Goal: Information Seeking & Learning: Learn about a topic

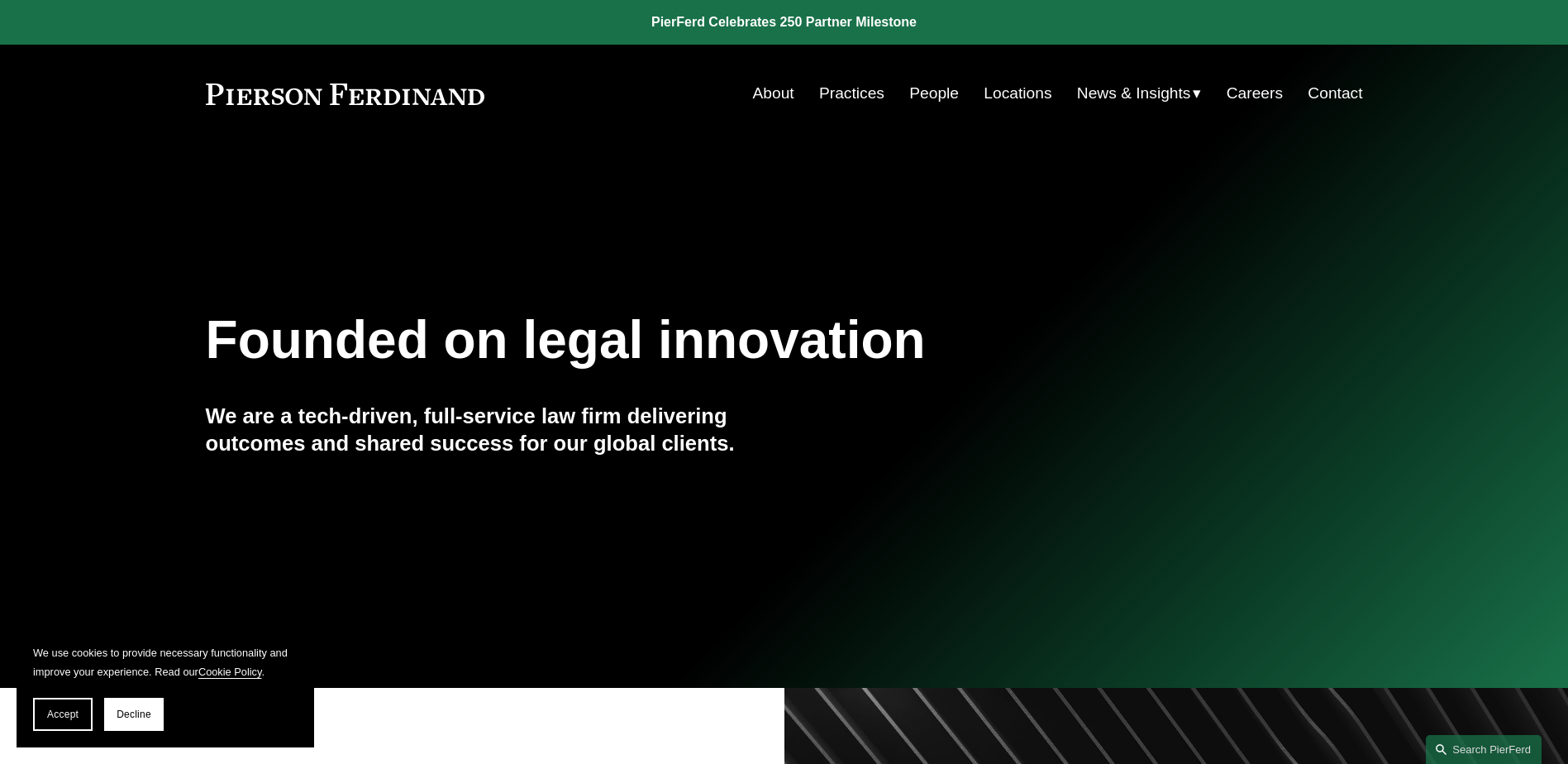
click at [936, 94] on link "People" at bounding box center [934, 93] width 49 height 31
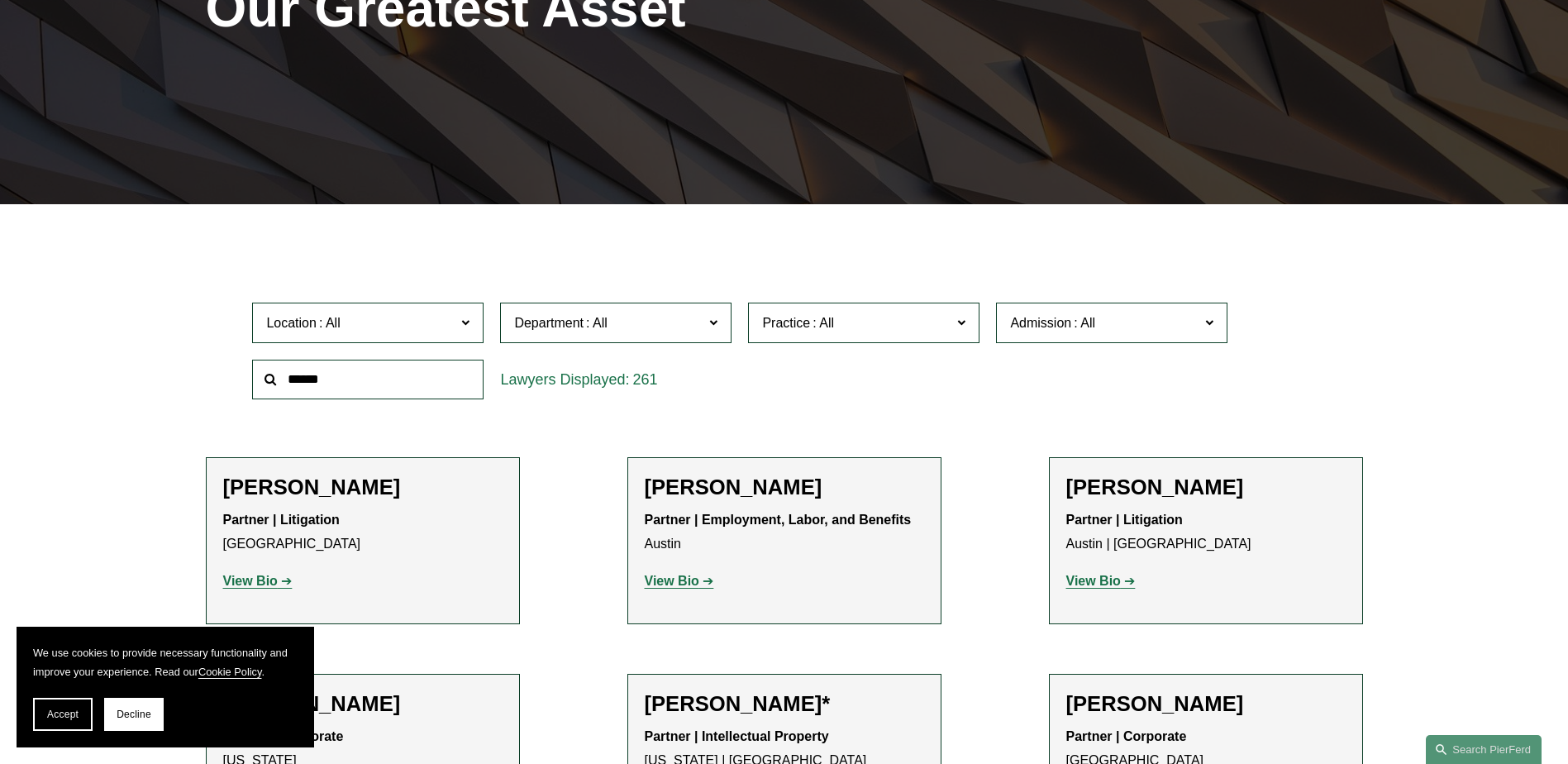
scroll to position [306, 0]
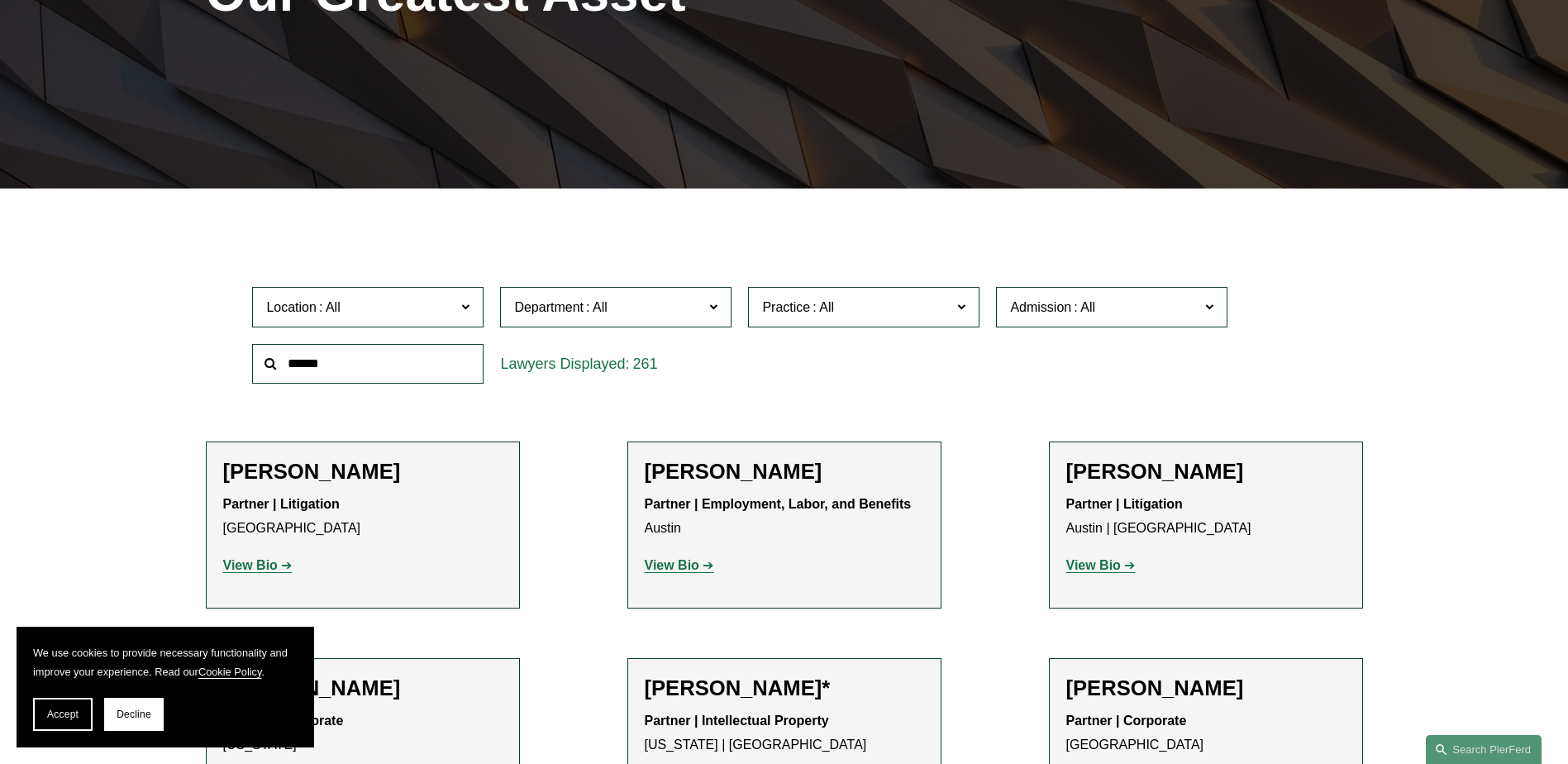
click at [378, 359] on input "text" at bounding box center [368, 364] width 232 height 41
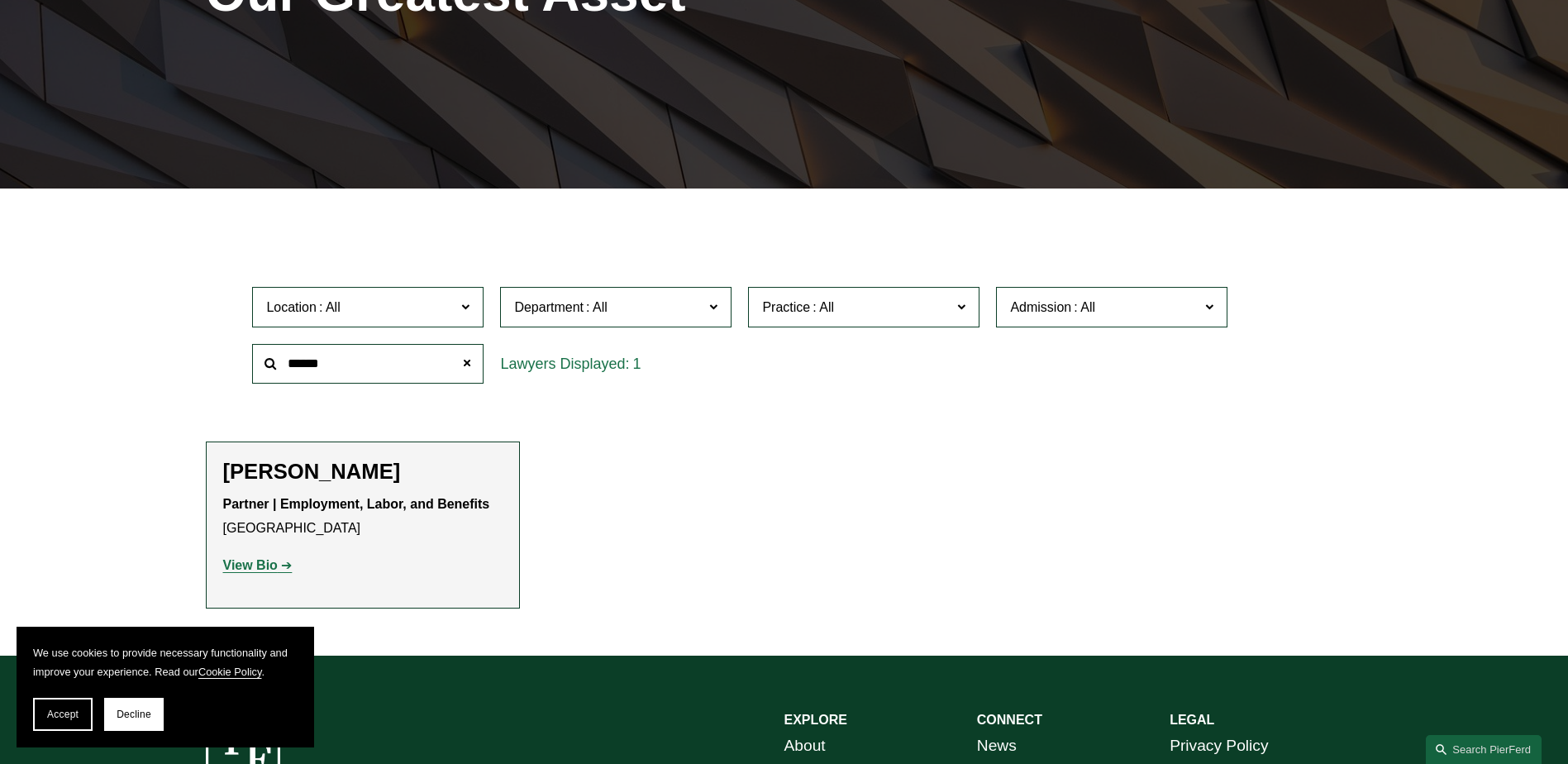
type input "******"
click at [260, 565] on strong "View Bio" at bounding box center [250, 564] width 55 height 14
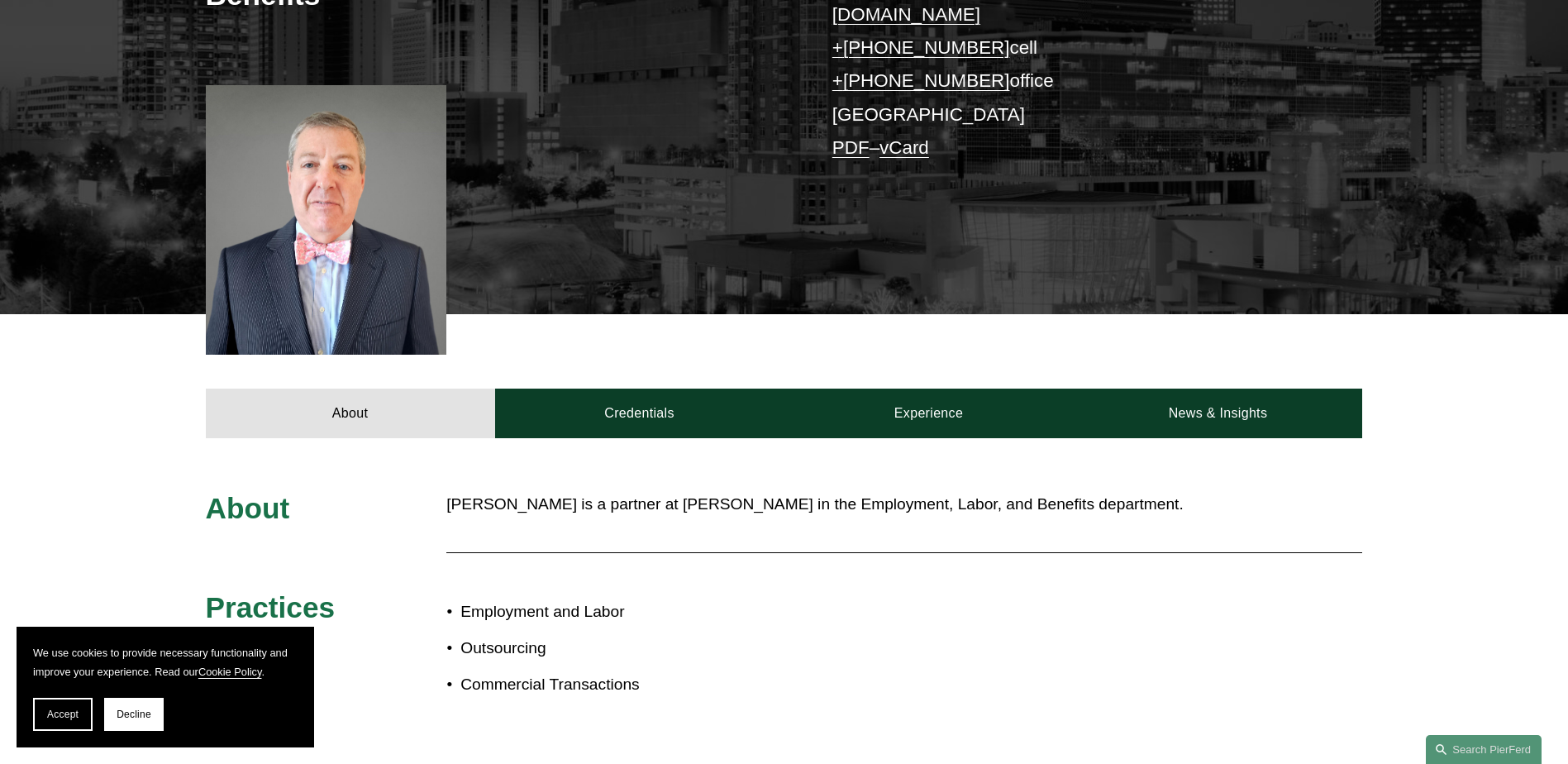
scroll to position [564, 0]
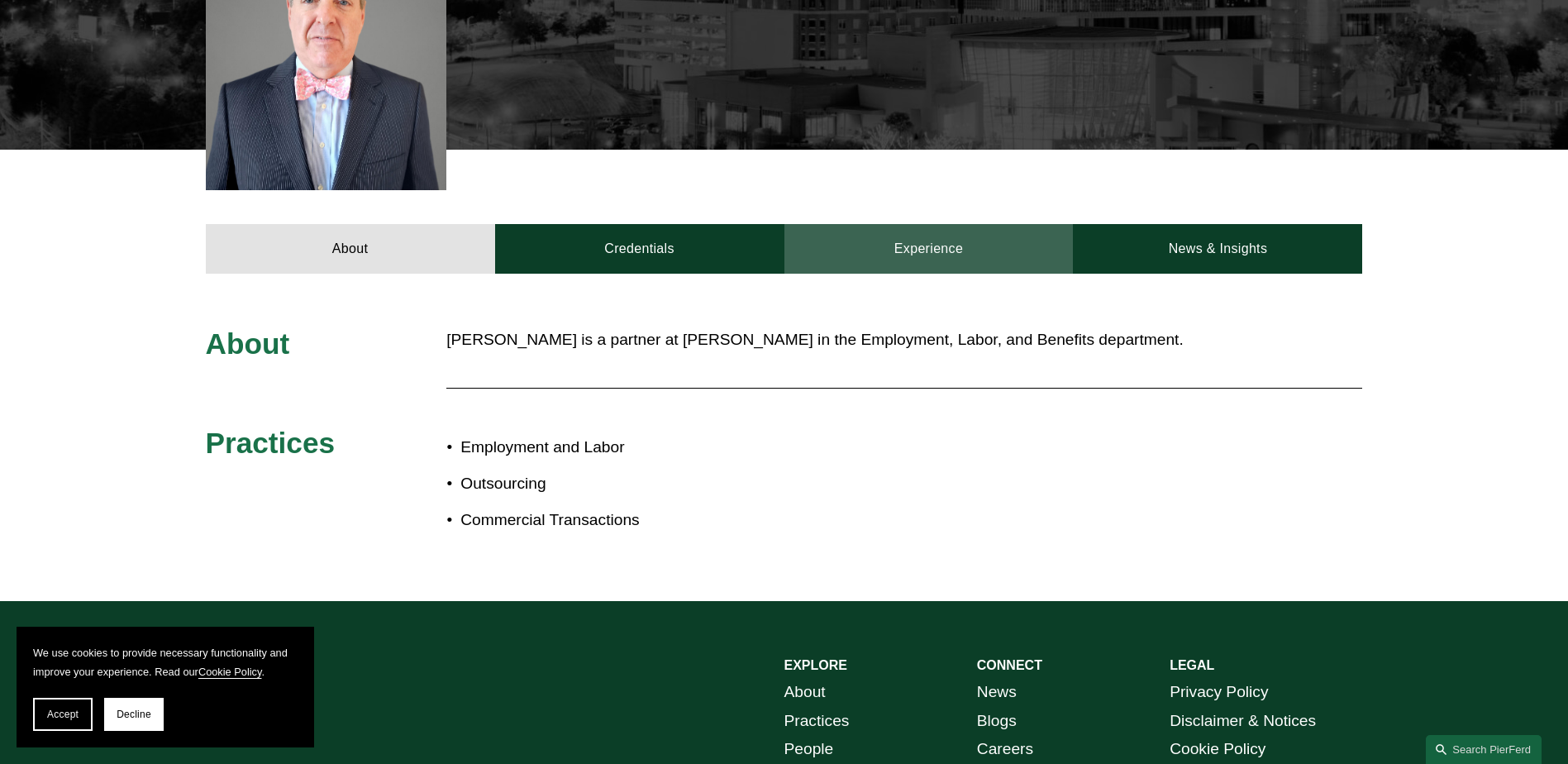
click at [922, 224] on link "Experience" at bounding box center [929, 249] width 289 height 49
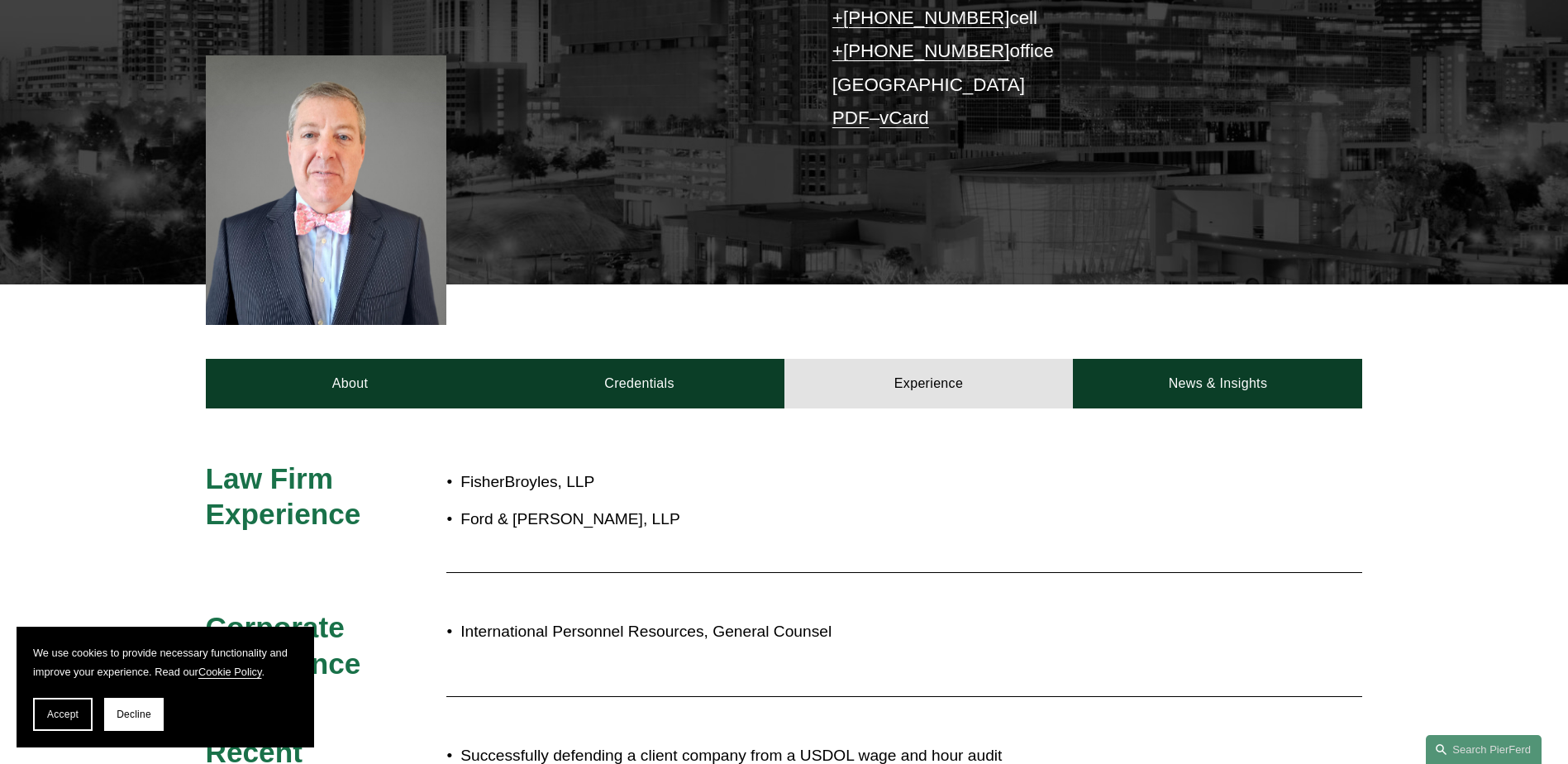
scroll to position [465, 0]
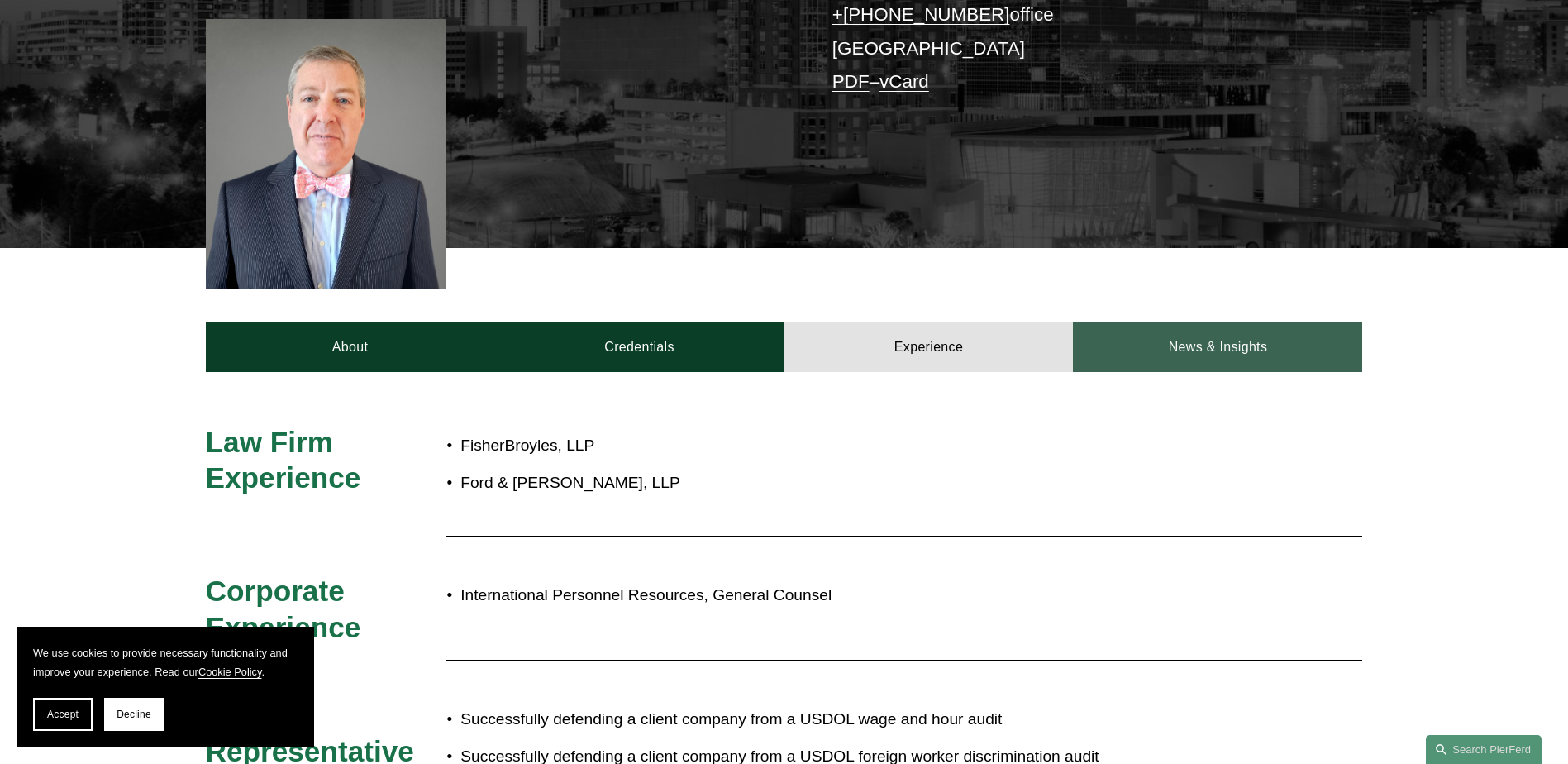
click at [1214, 339] on link "News & Insights" at bounding box center [1217, 347] width 289 height 49
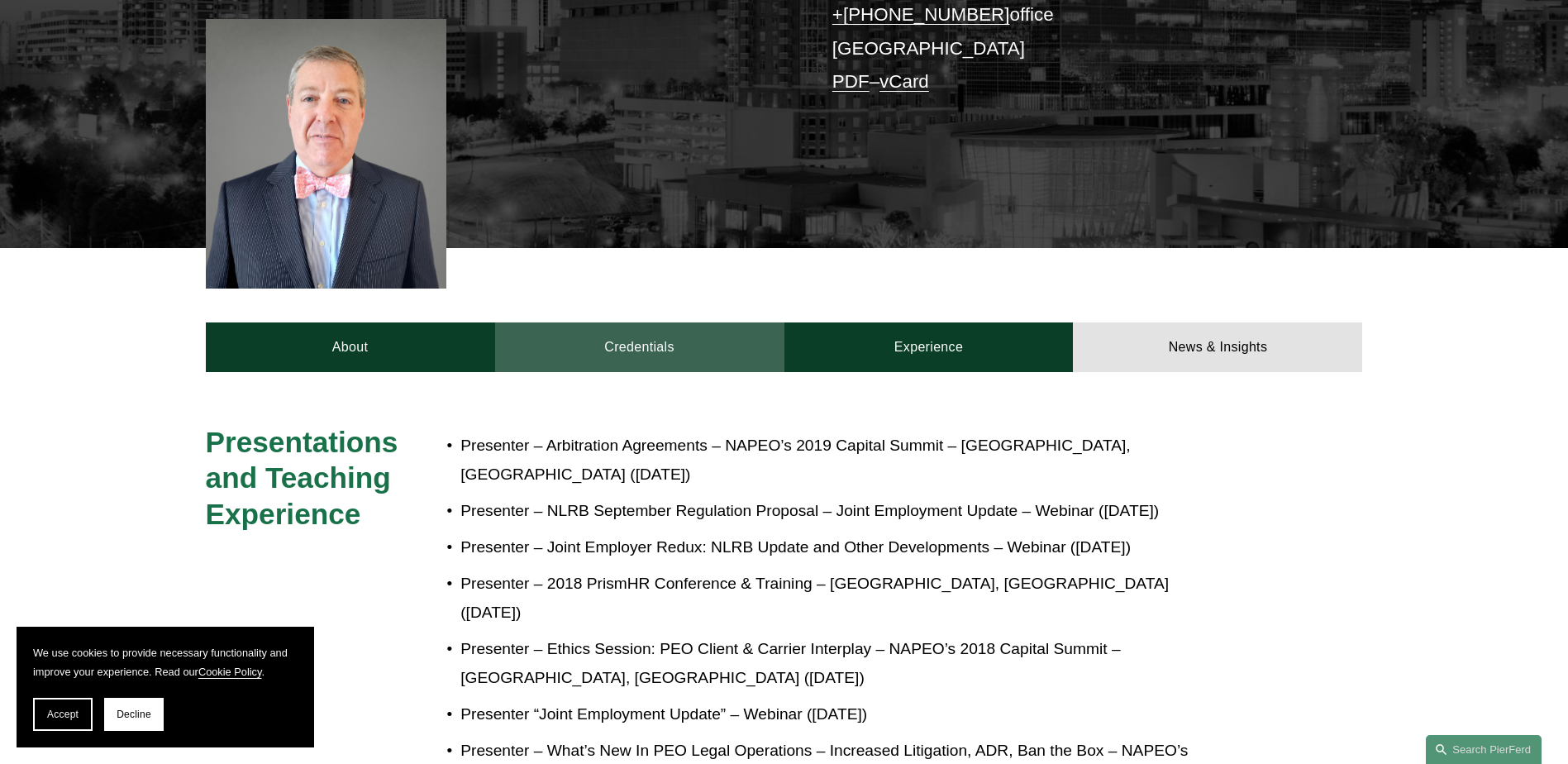
click at [650, 330] on link "Credentials" at bounding box center [640, 347] width 289 height 49
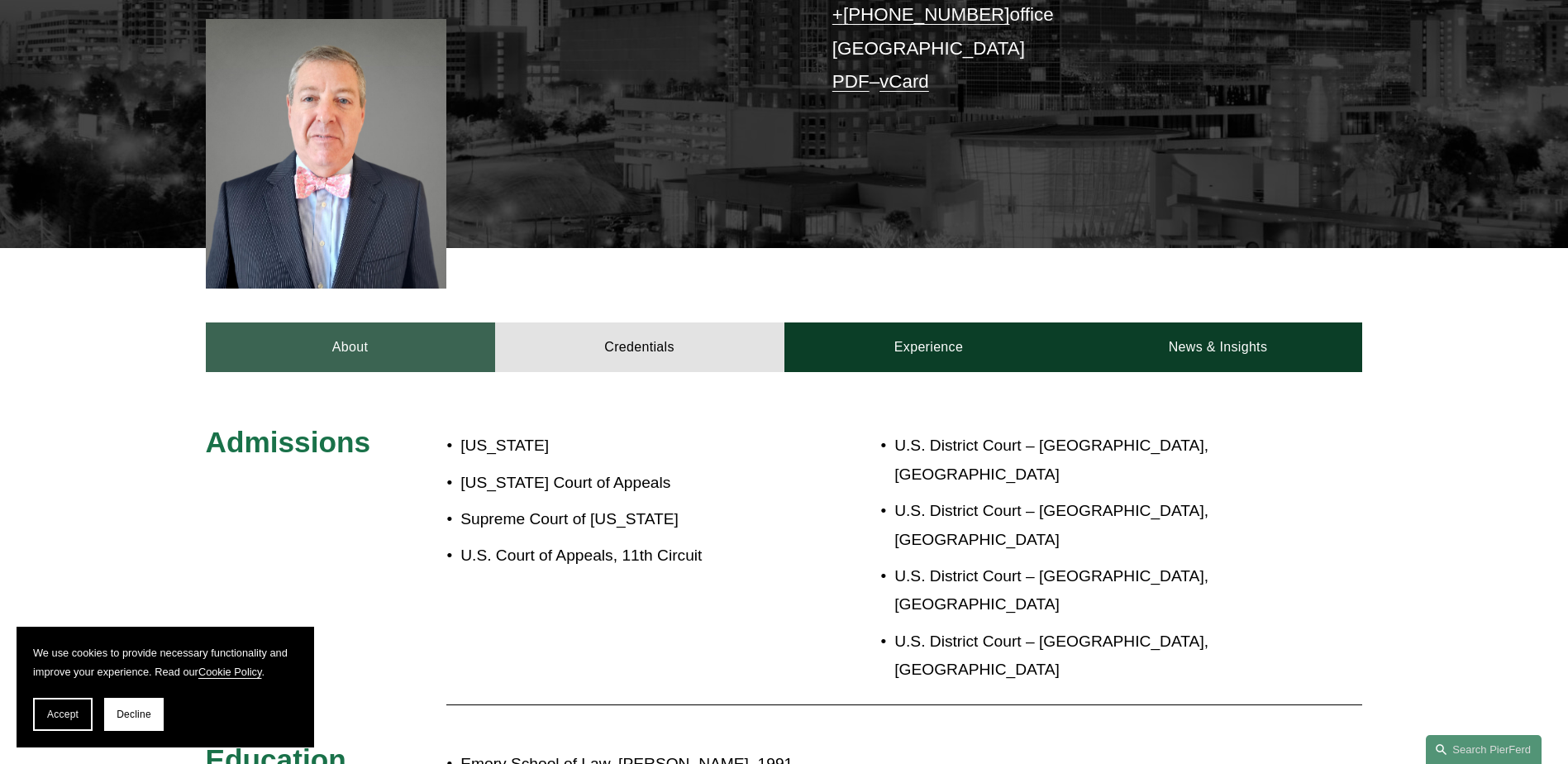
click at [341, 322] on link "About" at bounding box center [351, 347] width 289 height 49
